Goal: Task Accomplishment & Management: Manage account settings

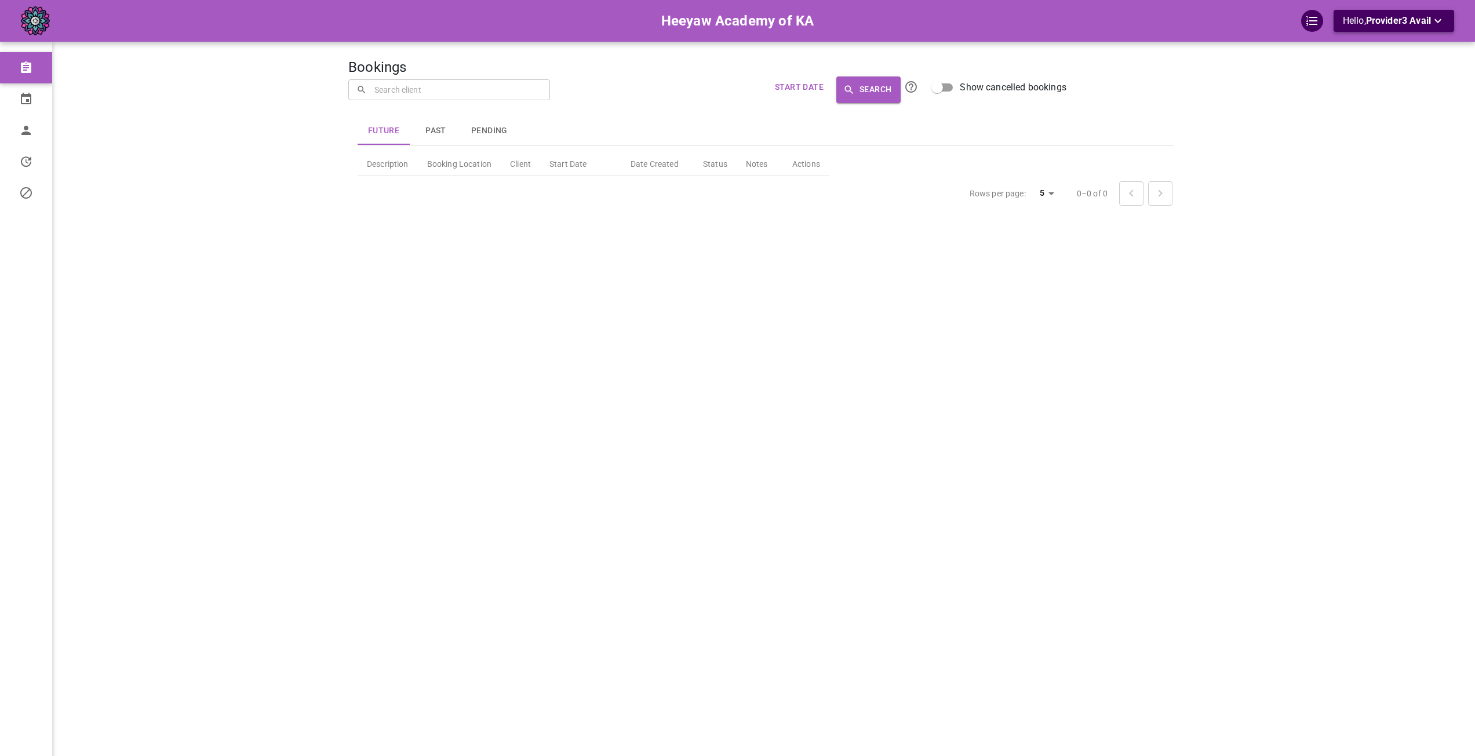
click at [1352, 20] on p "Hello, Provider3 Avail" at bounding box center [1394, 21] width 102 height 14
click at [1358, 67] on li "Logout" at bounding box center [1389, 67] width 116 height 21
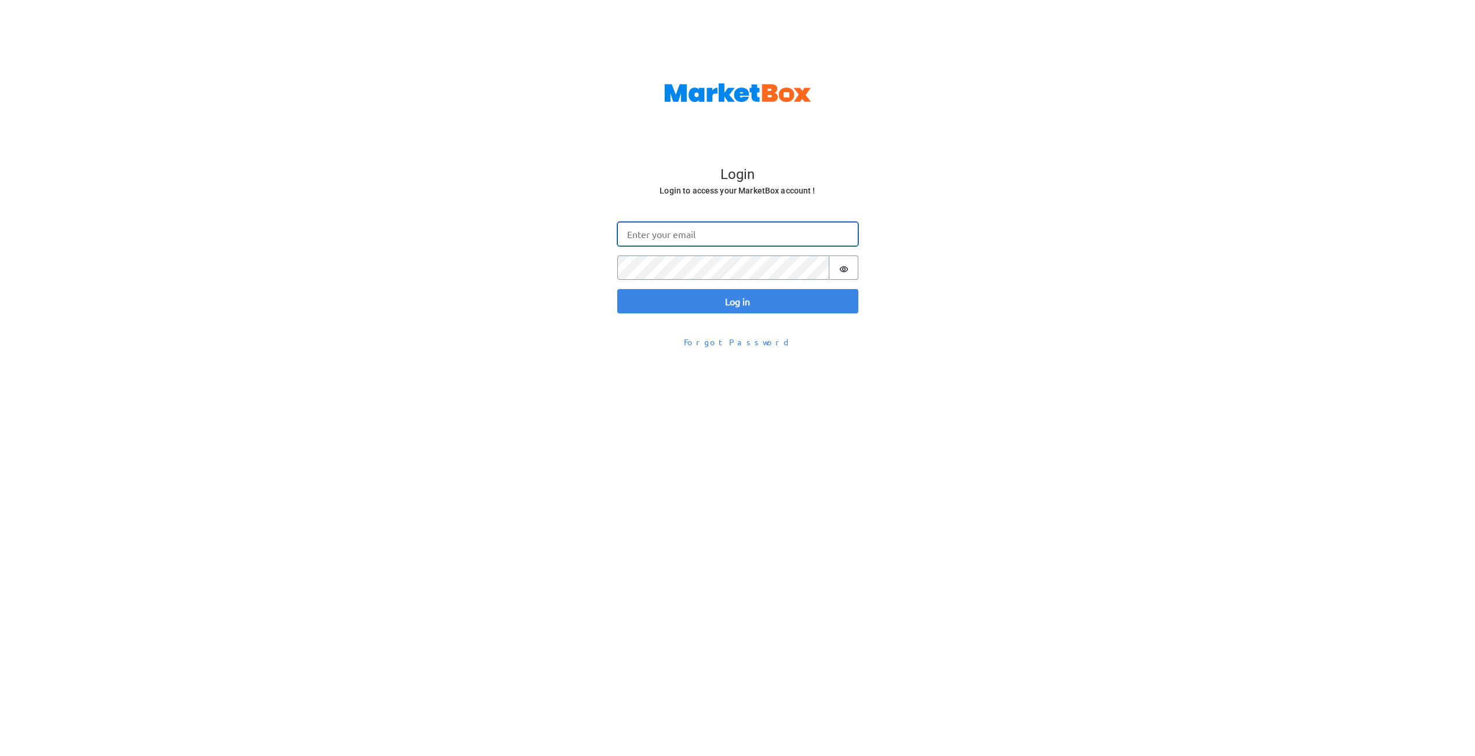
type input "[EMAIL_ADDRESS][DOMAIN_NAME]"
click at [664, 302] on button "Log in" at bounding box center [737, 301] width 241 height 24
